Goal: Transaction & Acquisition: Book appointment/travel/reservation

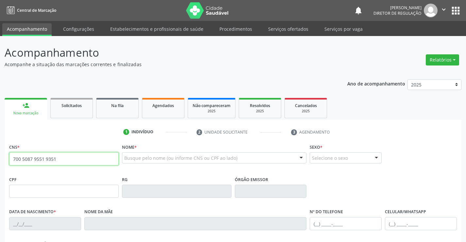
type input "700 5087 9551 9351"
type input "0729648397"
type input "[DATE]"
type input "[PHONE_NUMBER]"
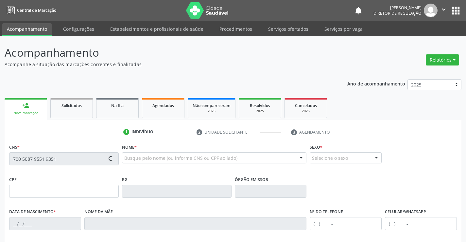
type input "005.968.485-28"
type input "SN"
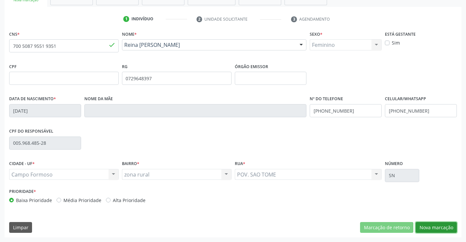
click at [440, 229] on button "Nova marcação" at bounding box center [436, 227] width 41 height 11
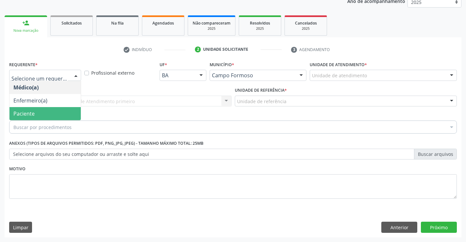
click at [52, 109] on span "Paciente" at bounding box center [44, 113] width 71 height 13
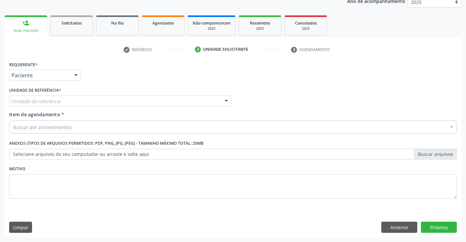
click at [141, 102] on div "Unidade de referência" at bounding box center [120, 101] width 222 height 11
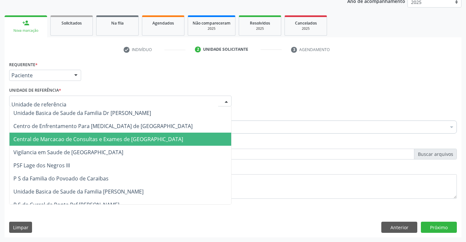
click at [141, 138] on span "Central de Marcacao de Consultas e Exames de [GEOGRAPHIC_DATA]" at bounding box center [98, 138] width 170 height 7
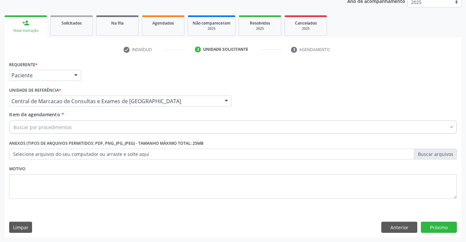
click at [144, 127] on div "Buscar por procedimentos" at bounding box center [233, 126] width 448 height 13
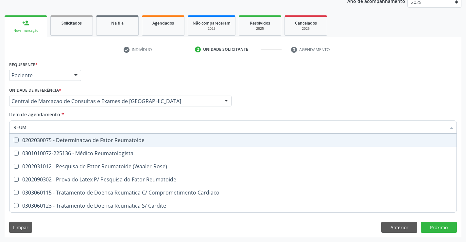
type input "REUMA"
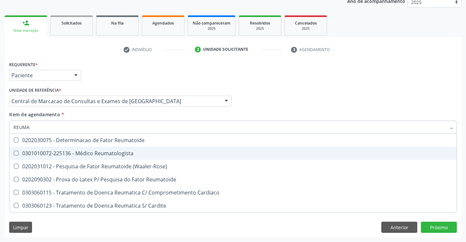
click at [133, 149] on span "0301010072-225136 - Médico Reumatologista" at bounding box center [232, 153] width 447 height 13
checkbox Reumatologista "true"
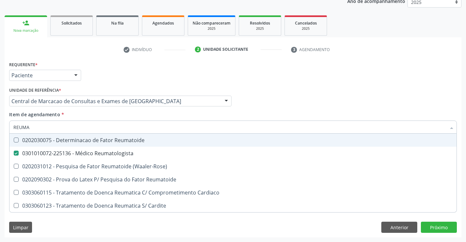
click at [282, 96] on div "Médico Solicitante Por favor, selecione a Unidade de Atendimento primeiro Nenhu…" at bounding box center [233, 98] width 451 height 26
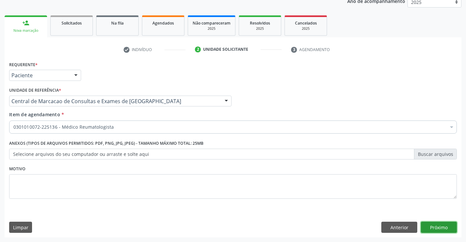
click at [437, 228] on button "Próximo" at bounding box center [439, 226] width 36 height 11
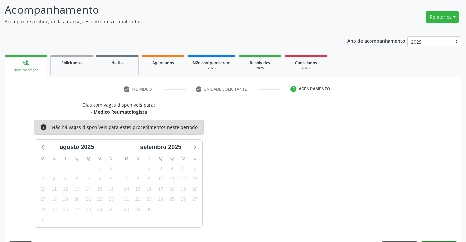
scroll to position [62, 0]
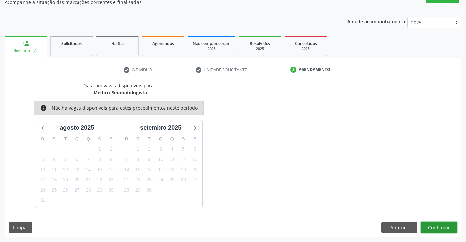
click at [431, 231] on button "Confirmar" at bounding box center [439, 227] width 36 height 11
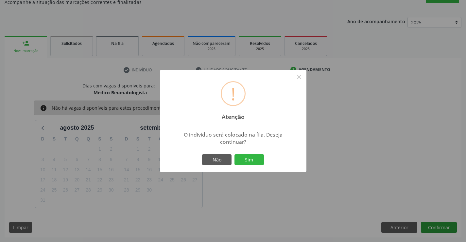
click at [235, 154] on button "Sim" at bounding box center [249, 159] width 29 height 11
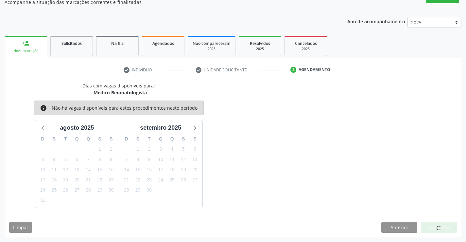
scroll to position [0, 0]
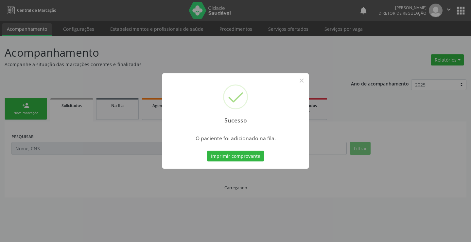
click at [207, 150] on button "Imprimir comprovante" at bounding box center [235, 155] width 57 height 11
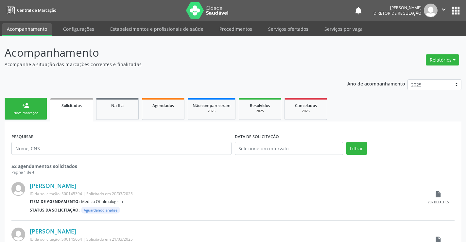
click at [41, 109] on link "person_add Nova marcação" at bounding box center [26, 109] width 43 height 22
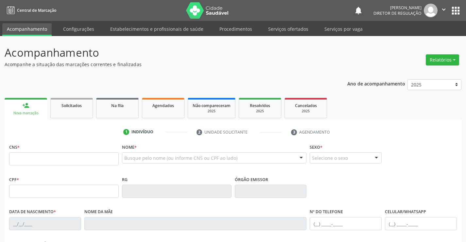
click at [41, 166] on fieldset "CNS *" at bounding box center [64, 156] width 110 height 28
click at [42, 160] on input "text" at bounding box center [64, 158] width 110 height 13
type input "700 7034 3359 5680"
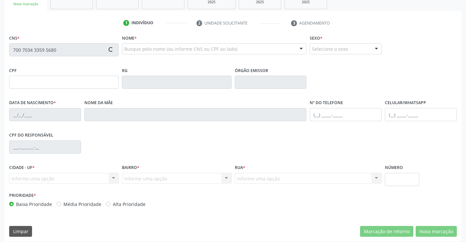
scroll to position [113, 0]
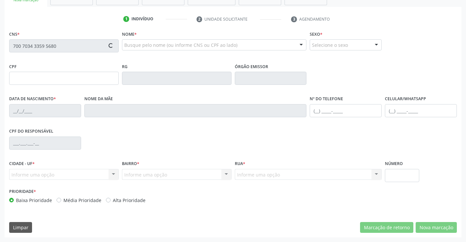
type input "[DATE]"
type input "32"
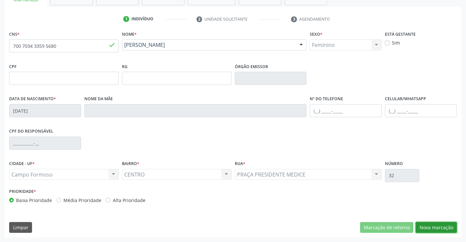
click at [433, 227] on button "Nova marcação" at bounding box center [436, 227] width 41 height 11
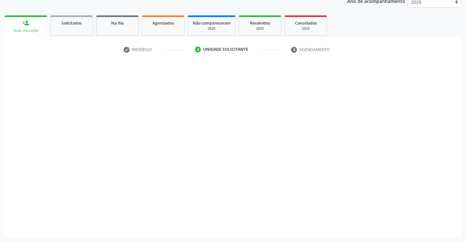
scroll to position [82, 0]
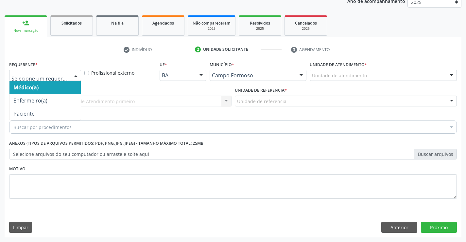
click at [70, 78] on div at bounding box center [45, 75] width 72 height 11
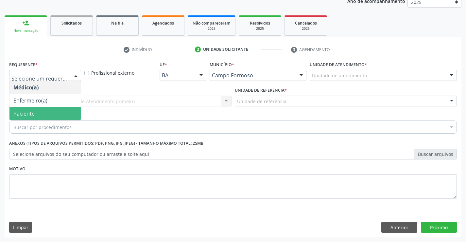
click at [62, 109] on span "Paciente" at bounding box center [44, 113] width 71 height 13
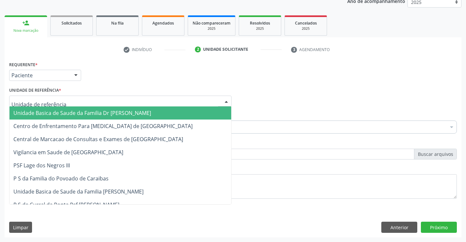
click at [112, 102] on div at bounding box center [120, 101] width 222 height 11
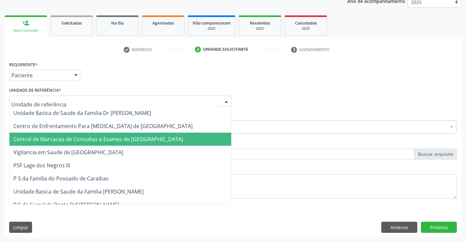
click at [114, 139] on span "Central de Marcacao de Consultas e Exames de [GEOGRAPHIC_DATA]" at bounding box center [98, 138] width 170 height 7
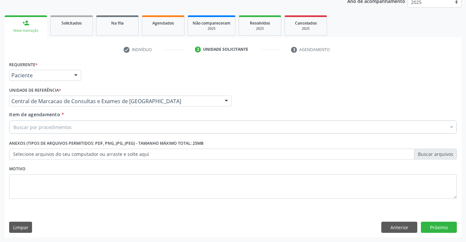
click at [131, 131] on div "Buscar por procedimentos" at bounding box center [233, 126] width 448 height 13
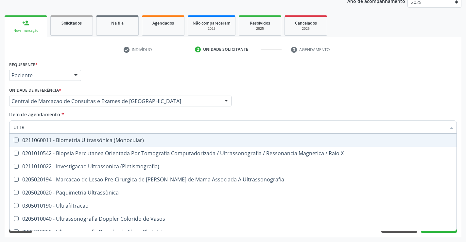
type input "ULTRA"
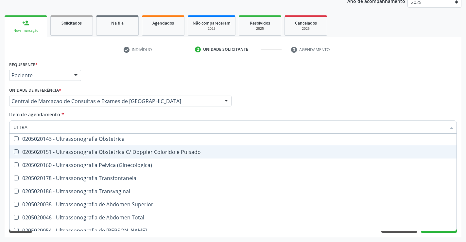
scroll to position [131, 0]
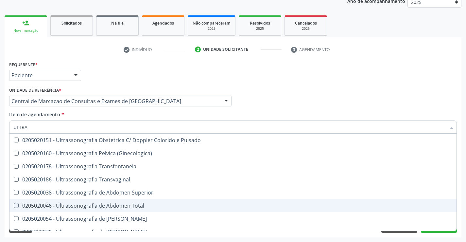
click at [133, 201] on span "0205020046 - Ultrassonografia de Abdomen Total" at bounding box center [232, 205] width 447 height 13
checkbox Total "true"
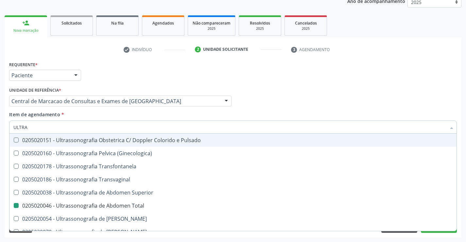
click at [274, 119] on div "Item de agendamento * ULTRA Desfazer seleção 0211060011 - Biometria Ultrassônic…" at bounding box center [233, 121] width 448 height 21
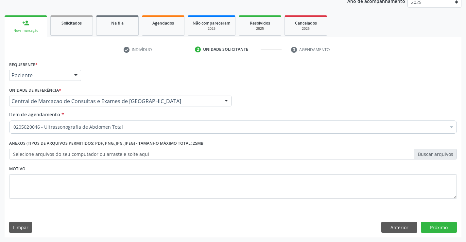
scroll to position [0, 0]
click at [443, 231] on button "Próximo" at bounding box center [439, 226] width 36 height 11
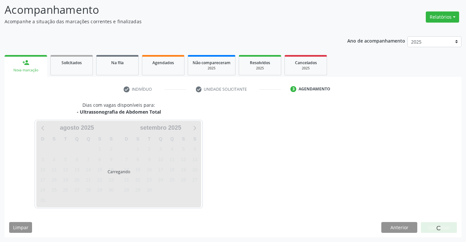
scroll to position [43, 0]
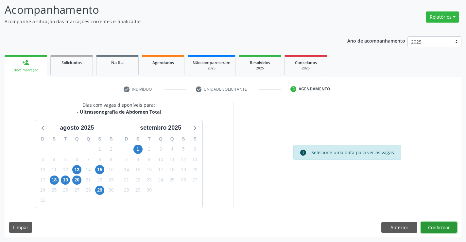
click at [436, 229] on button "Confirmar" at bounding box center [439, 227] width 36 height 11
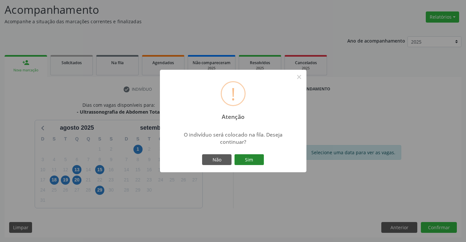
click at [255, 162] on button "Sim" at bounding box center [249, 159] width 29 height 11
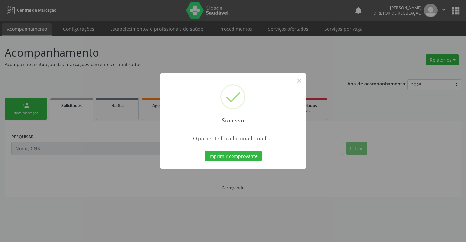
scroll to position [0, 0]
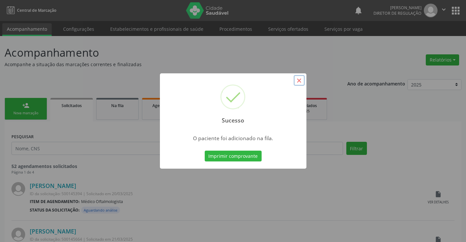
click at [303, 81] on button "×" at bounding box center [299, 80] width 11 height 11
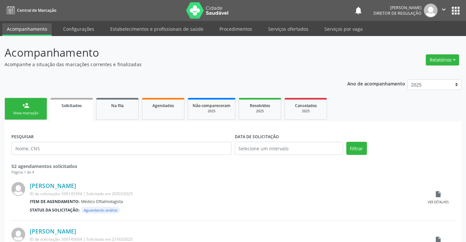
click at [447, 9] on icon "" at bounding box center [443, 9] width 7 height 7
click at [429, 43] on link "Sair" at bounding box center [427, 39] width 45 height 9
